Goal: Task Accomplishment & Management: Manage account settings

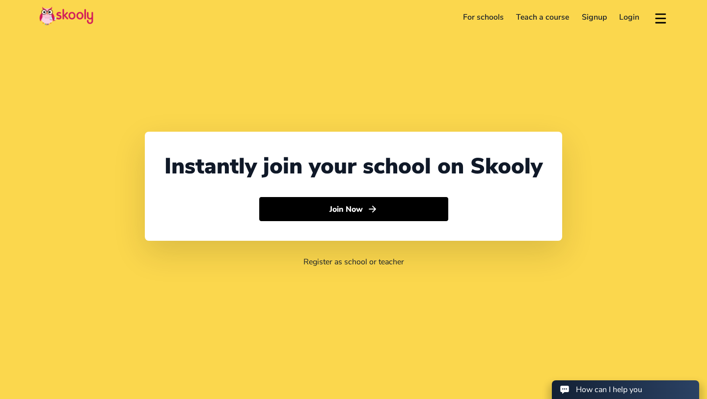
select select "65"
select select "[GEOGRAPHIC_DATA]"
select select "[GEOGRAPHIC_DATA]/[GEOGRAPHIC_DATA]"
click at [628, 23] on link "Login" at bounding box center [629, 17] width 33 height 16
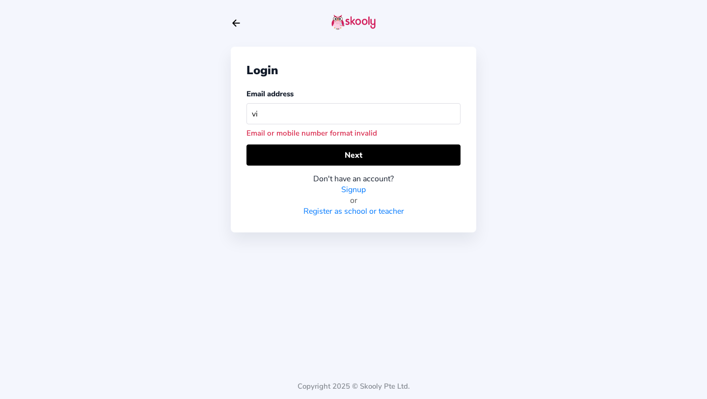
type input "v"
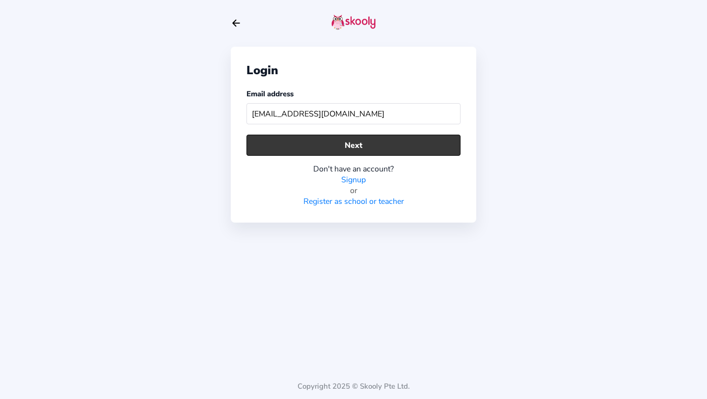
type input "[EMAIL_ADDRESS][DOMAIN_NAME]"
click at [324, 140] on button "Next" at bounding box center [354, 145] width 214 height 21
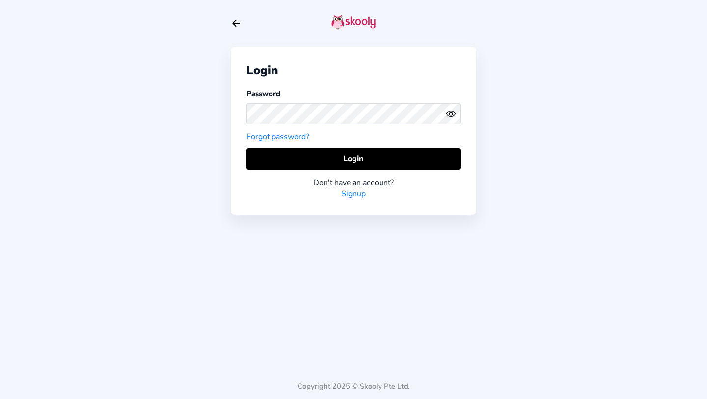
click at [449, 116] on icon "eye outline" at bounding box center [450, 114] width 9 height 6
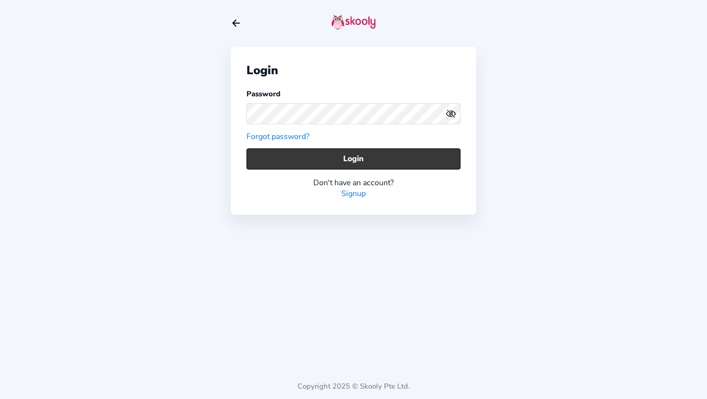
click at [369, 155] on button "Login" at bounding box center [354, 158] width 214 height 21
